Goal: Navigation & Orientation: Find specific page/section

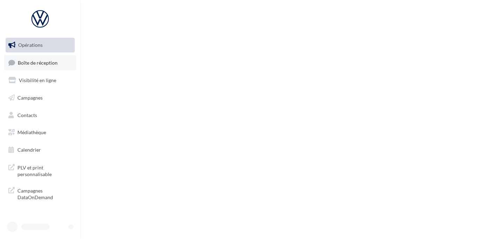
click at [51, 62] on span "Boîte de réception" at bounding box center [38, 62] width 40 height 6
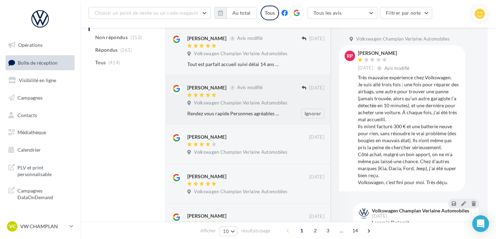
scroll to position [145, 0]
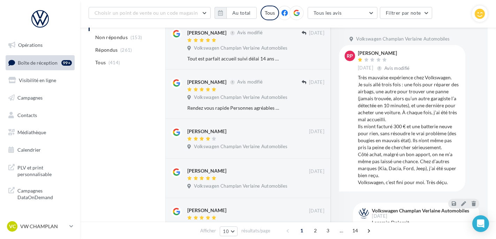
drag, startPoint x: 46, startPoint y: 221, endPoint x: 47, endPoint y: 217, distance: 3.8
click at [47, 221] on link "VC VW CHAMPLAN vw-cha-ale" at bounding box center [40, 226] width 69 height 13
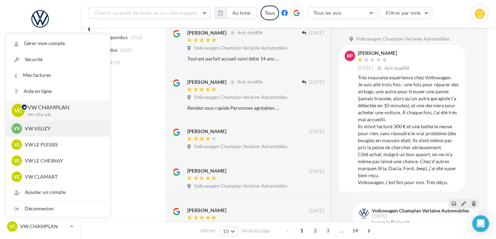
click at [53, 133] on div "VV VW VELIZY vw-vel-ale" at bounding box center [58, 128] width 93 height 10
